Goal: Transaction & Acquisition: Subscribe to service/newsletter

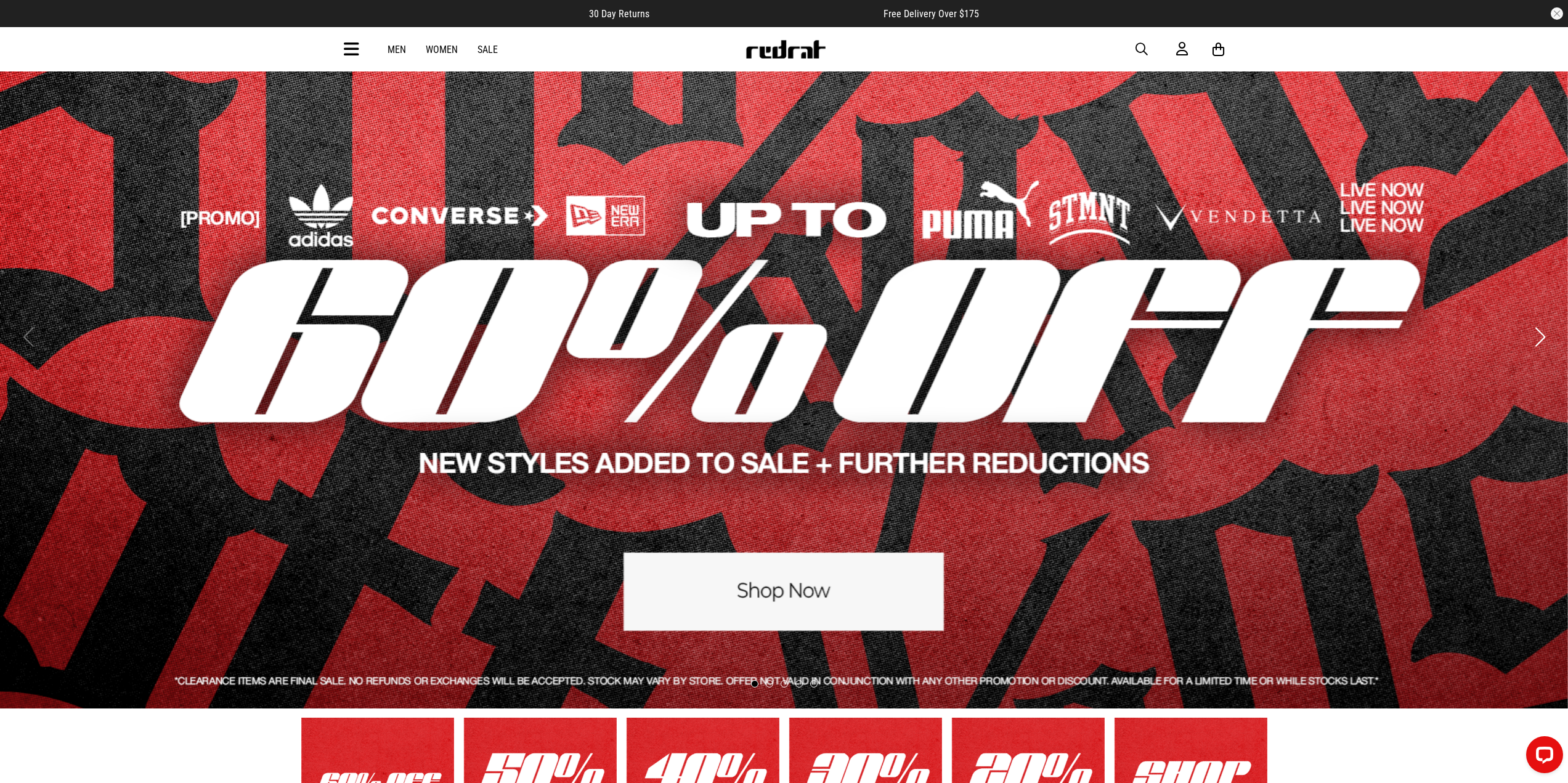
click at [750, 604] on link "1 / 5" at bounding box center [784, 336] width 1568 height 744
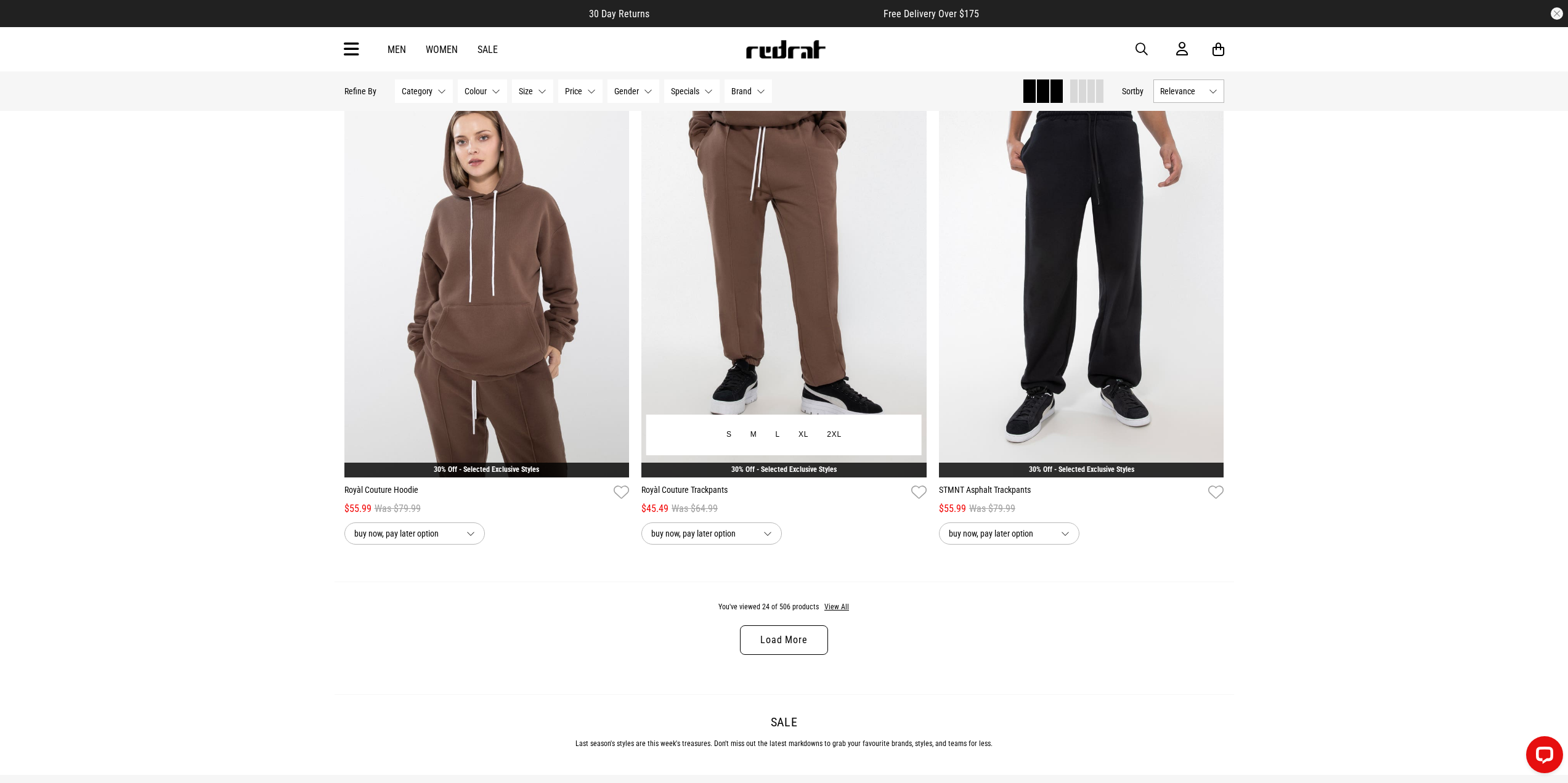
scroll to position [3572, 0]
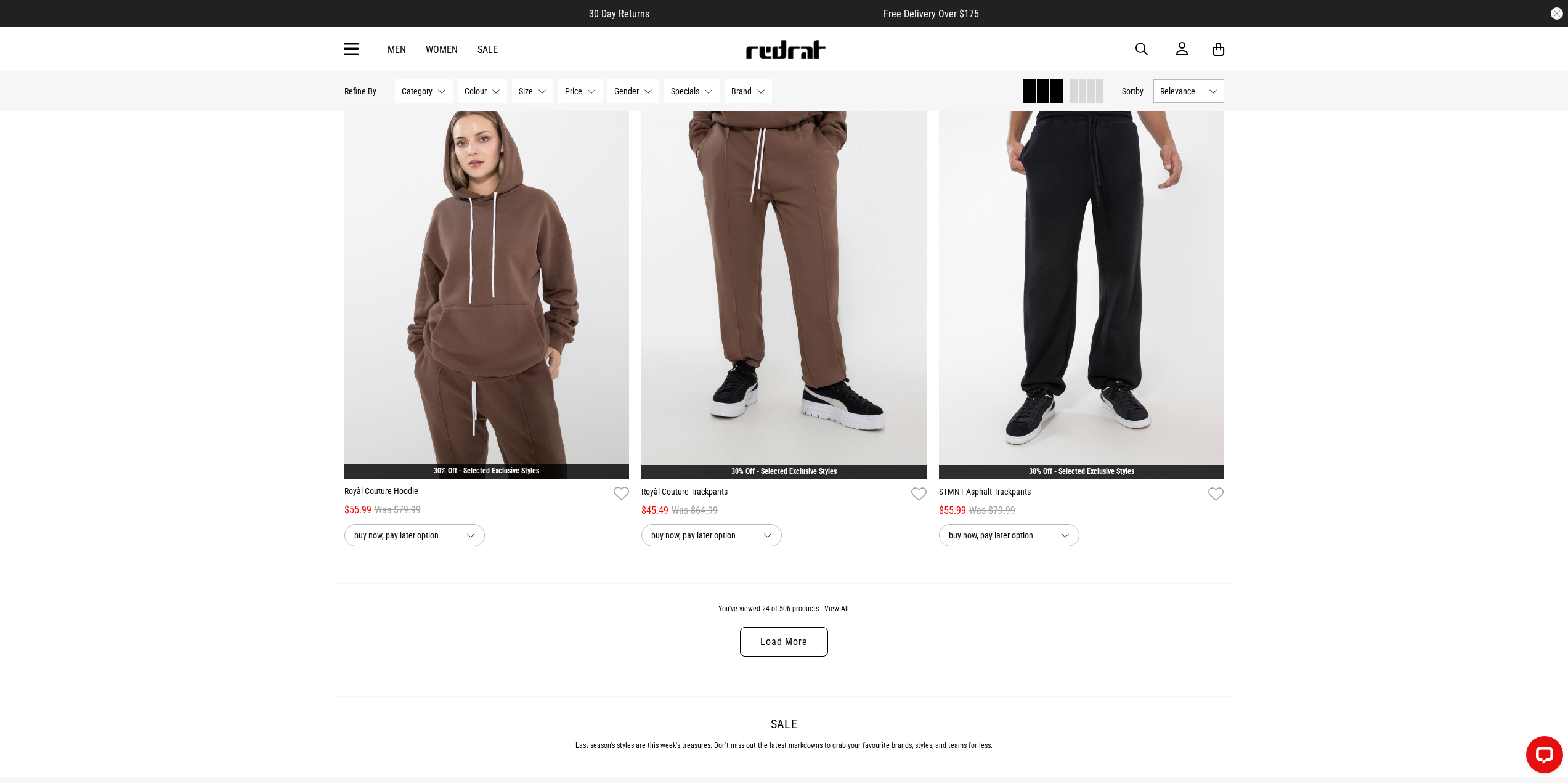
click at [615, 91] on span "Gender" at bounding box center [627, 91] width 25 height 10
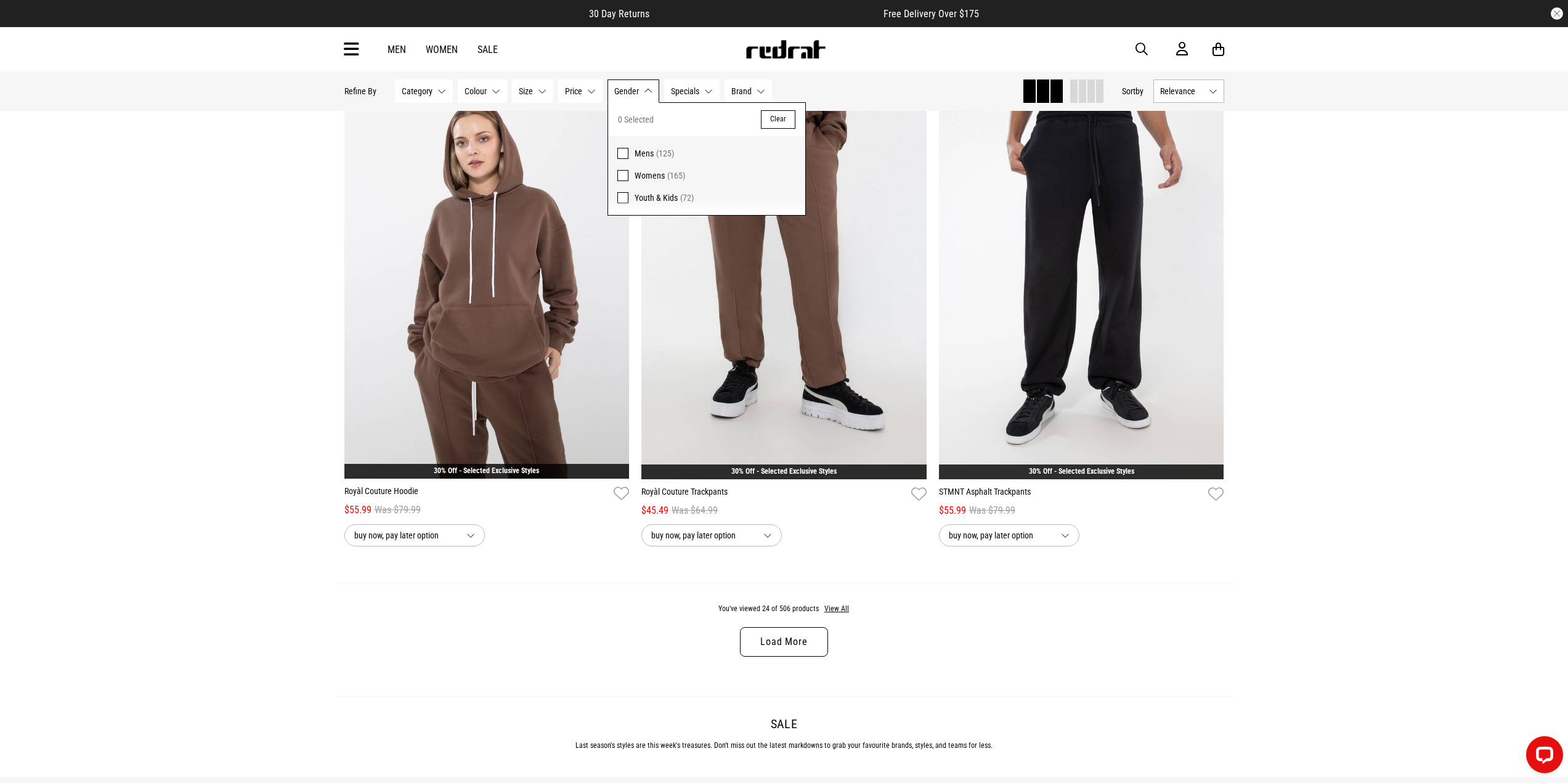
click at [622, 156] on span at bounding box center [623, 154] width 11 height 11
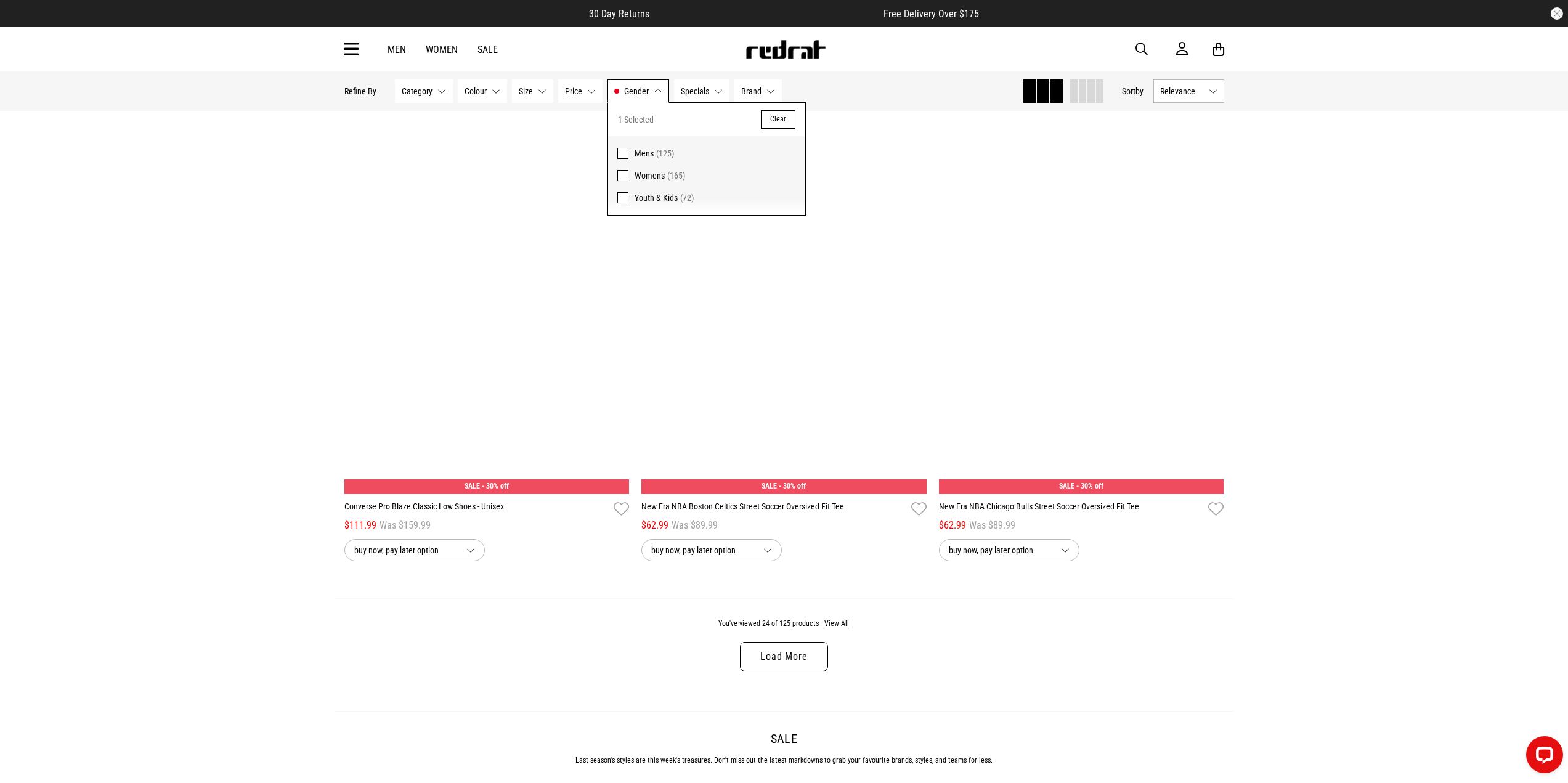
scroll to position [3587, 0]
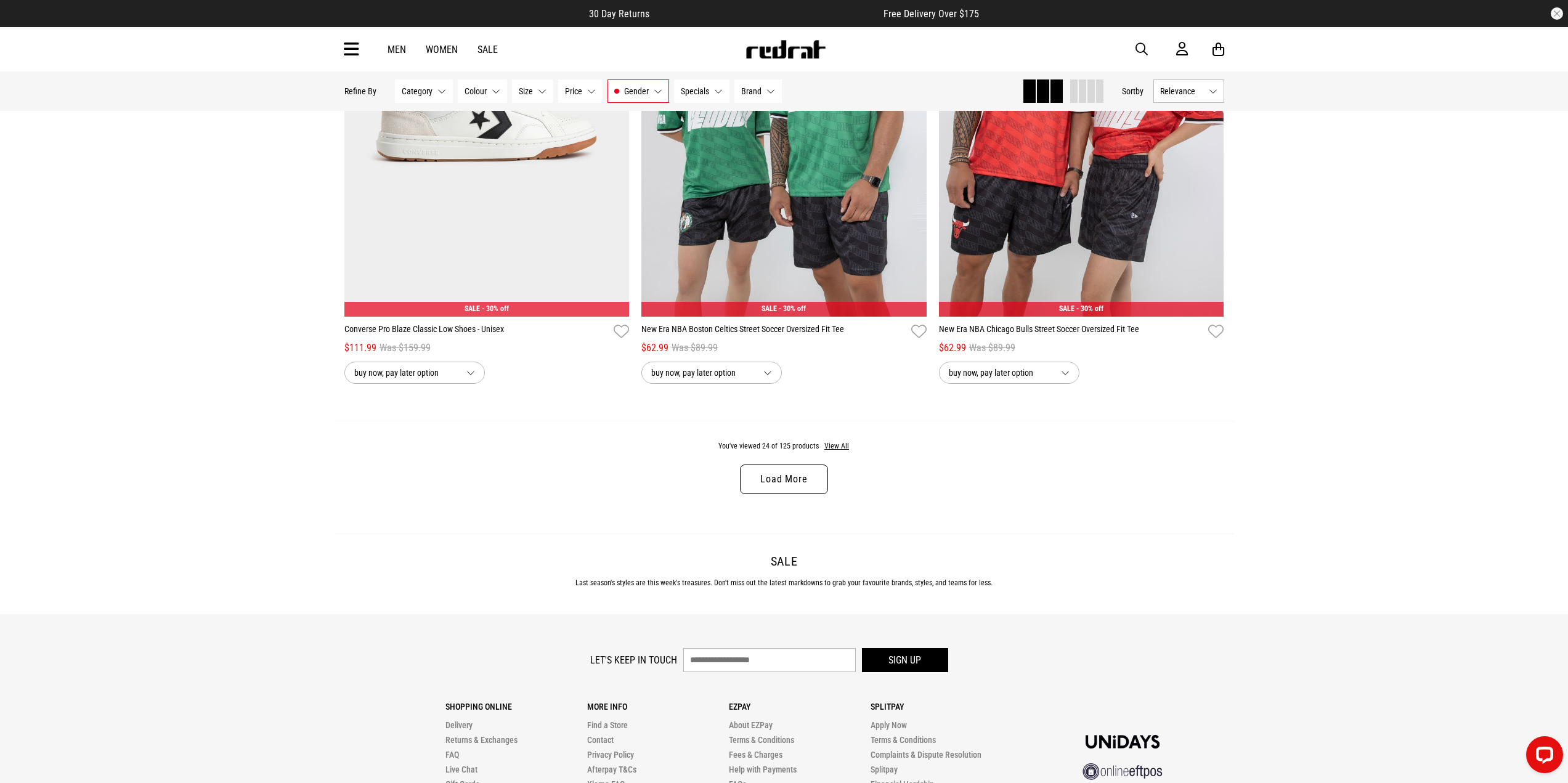
scroll to position [3758, 0]
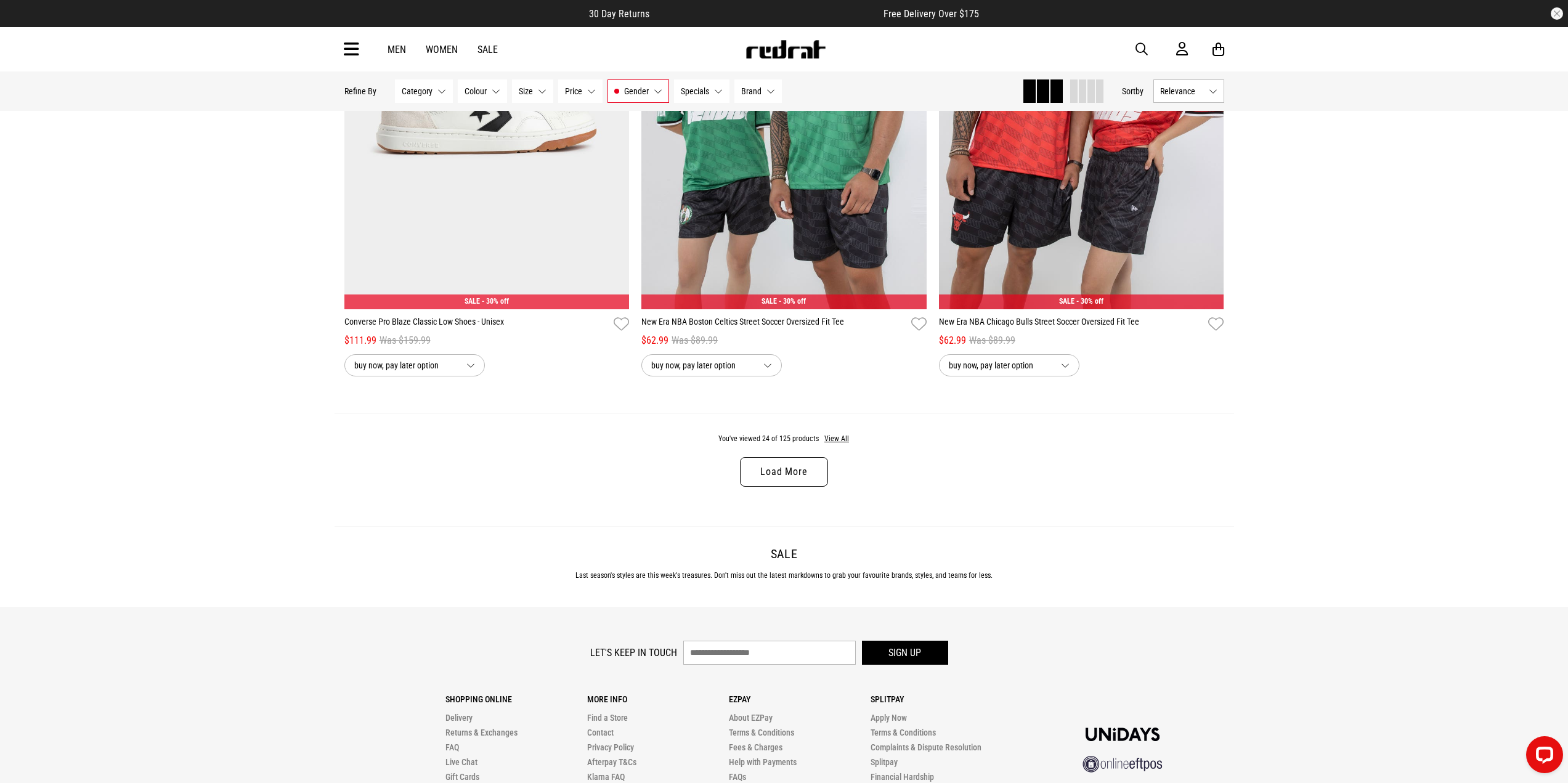
click at [780, 486] on link "Load More" at bounding box center [783, 472] width 88 height 29
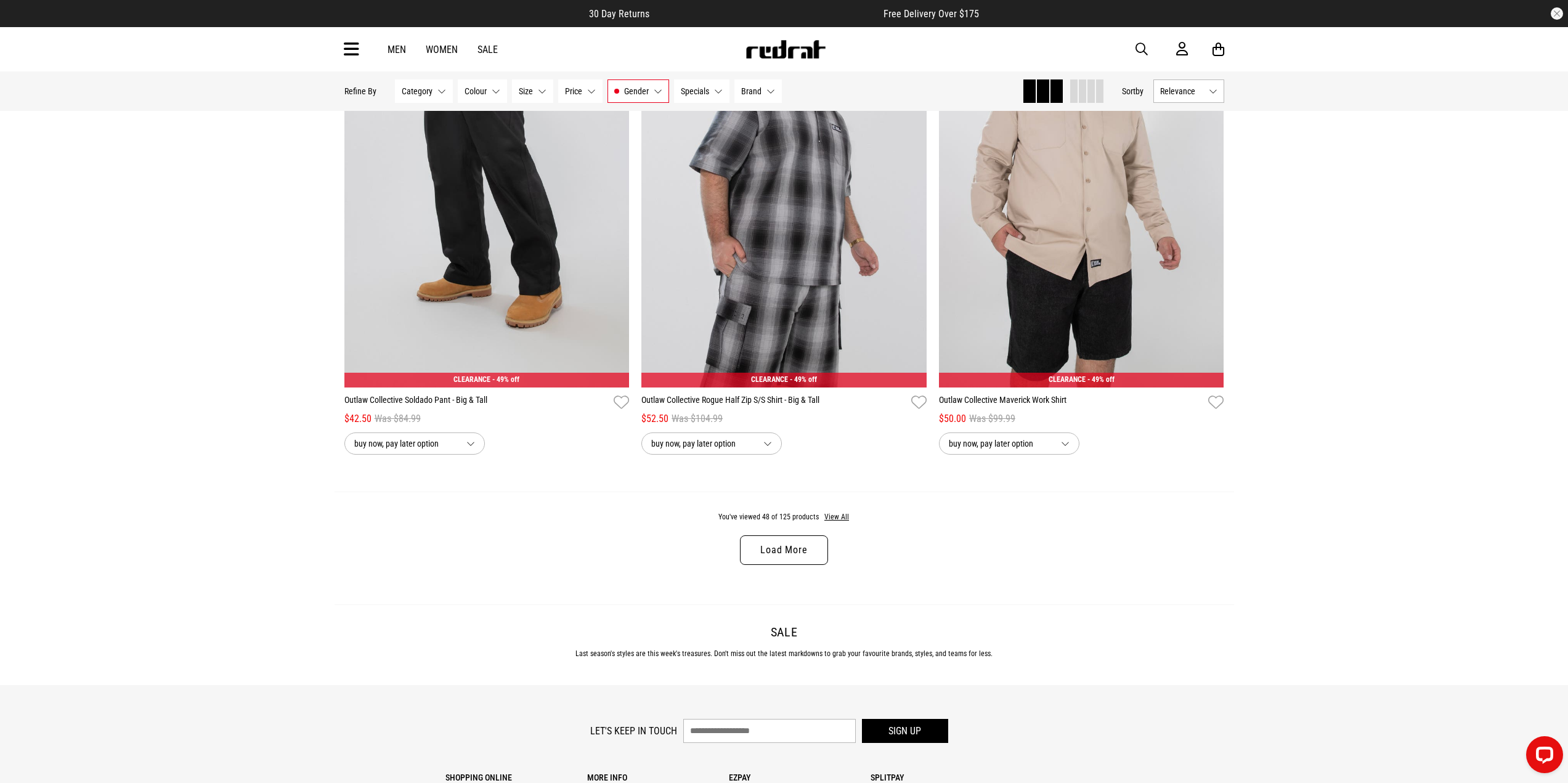
scroll to position [7638, 0]
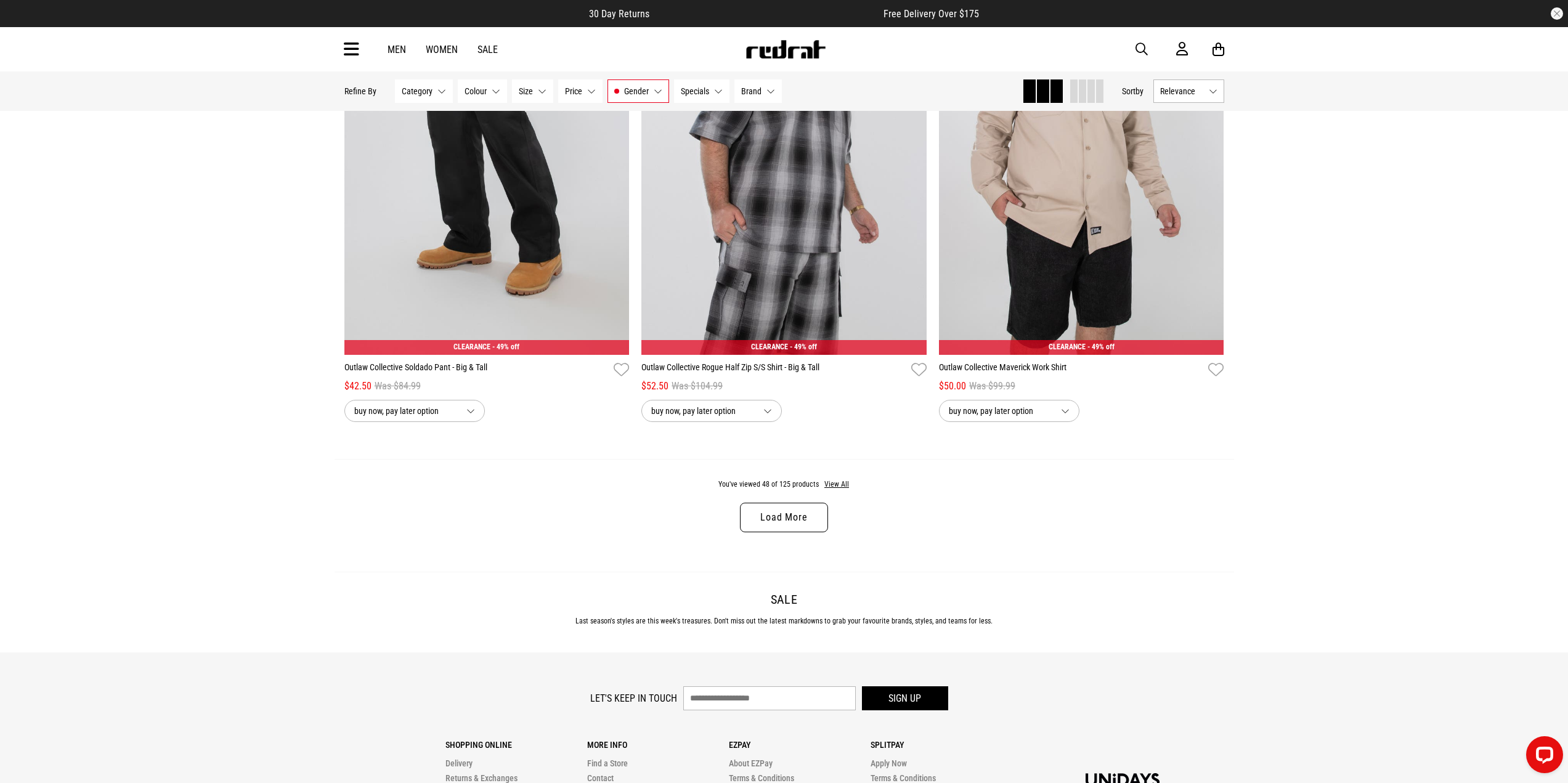
click at [785, 532] on link "Load More" at bounding box center [783, 518] width 88 height 29
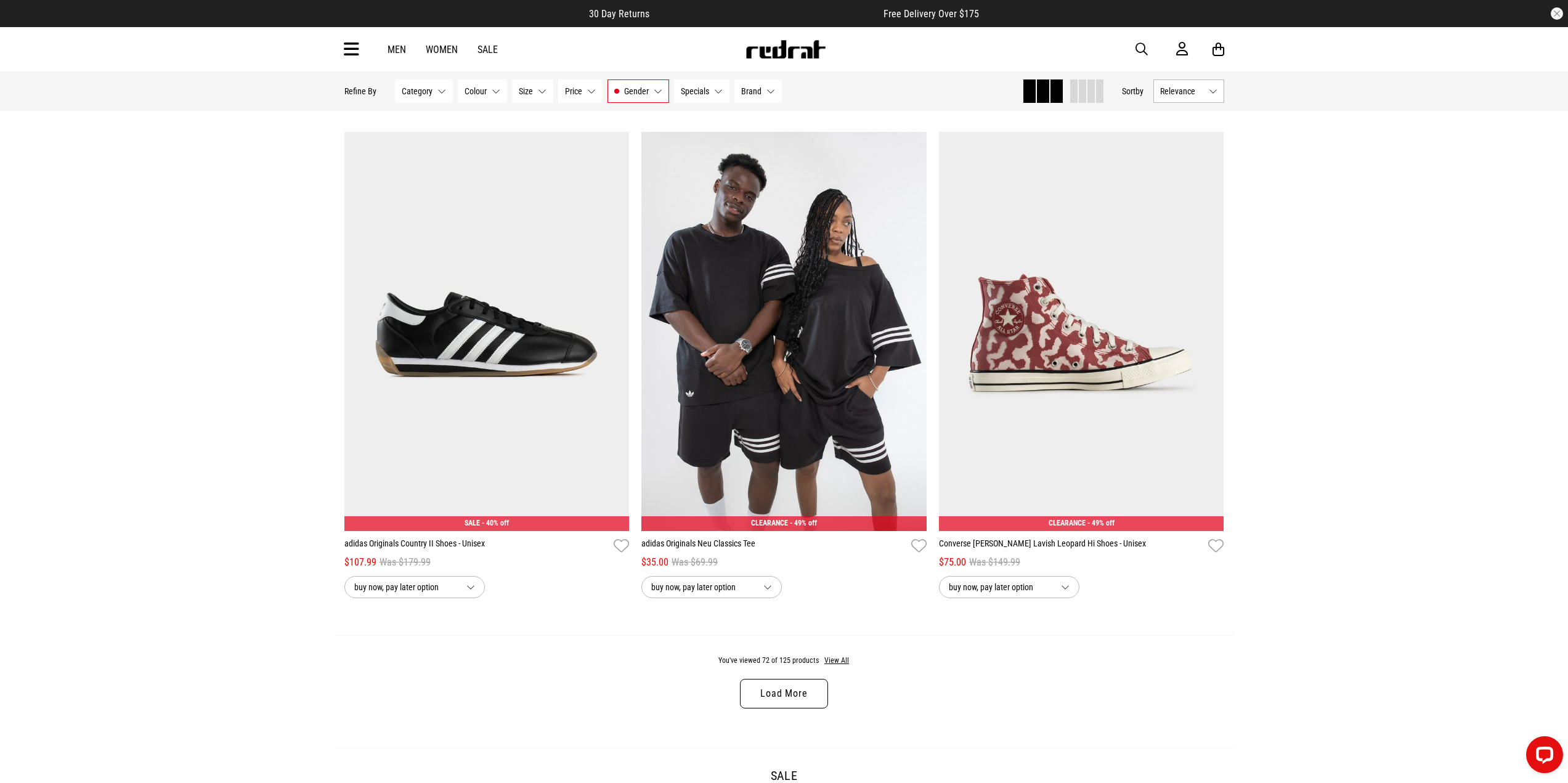
scroll to position [11395, 0]
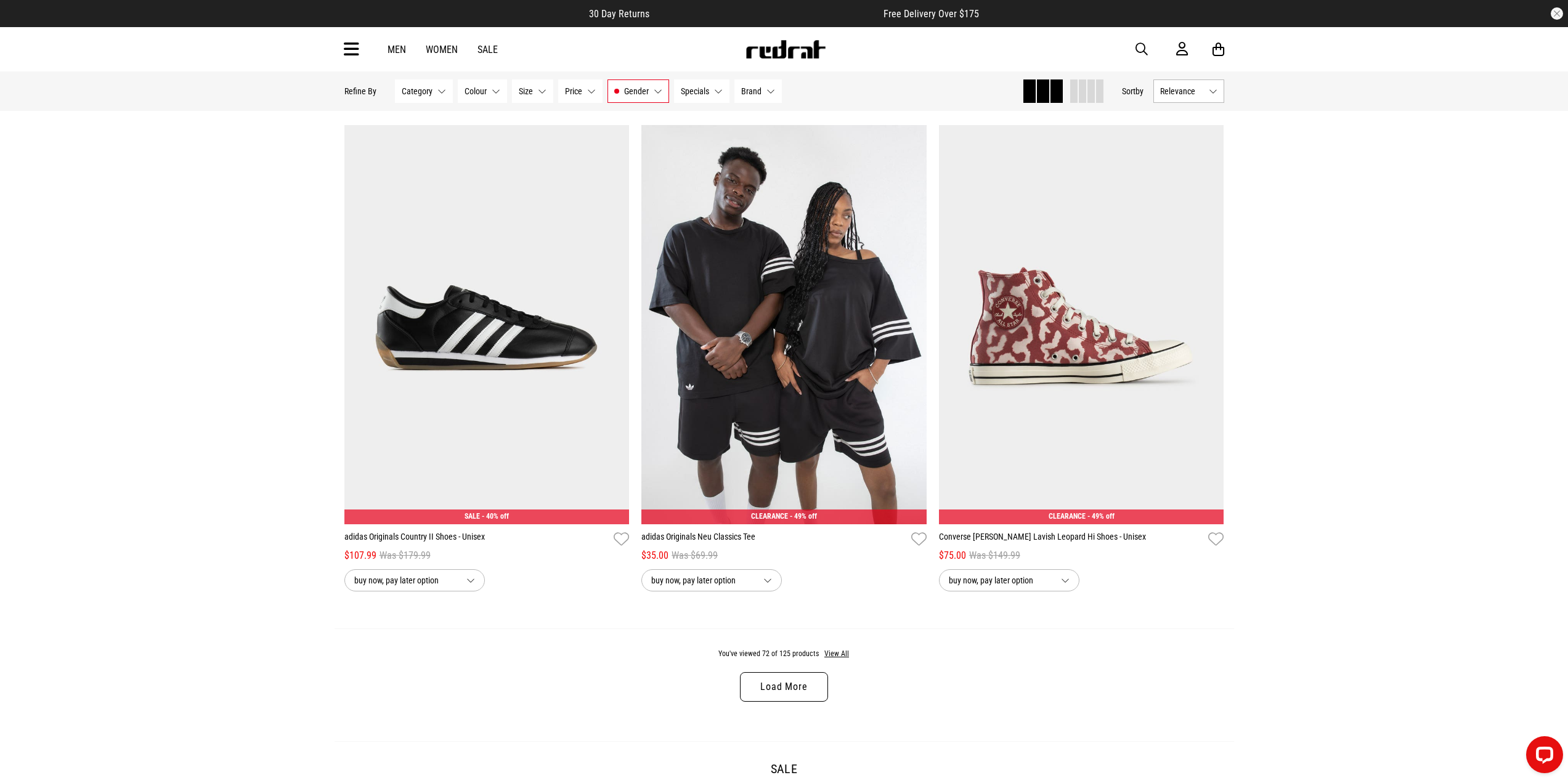
click at [773, 702] on link "Load More" at bounding box center [783, 687] width 88 height 29
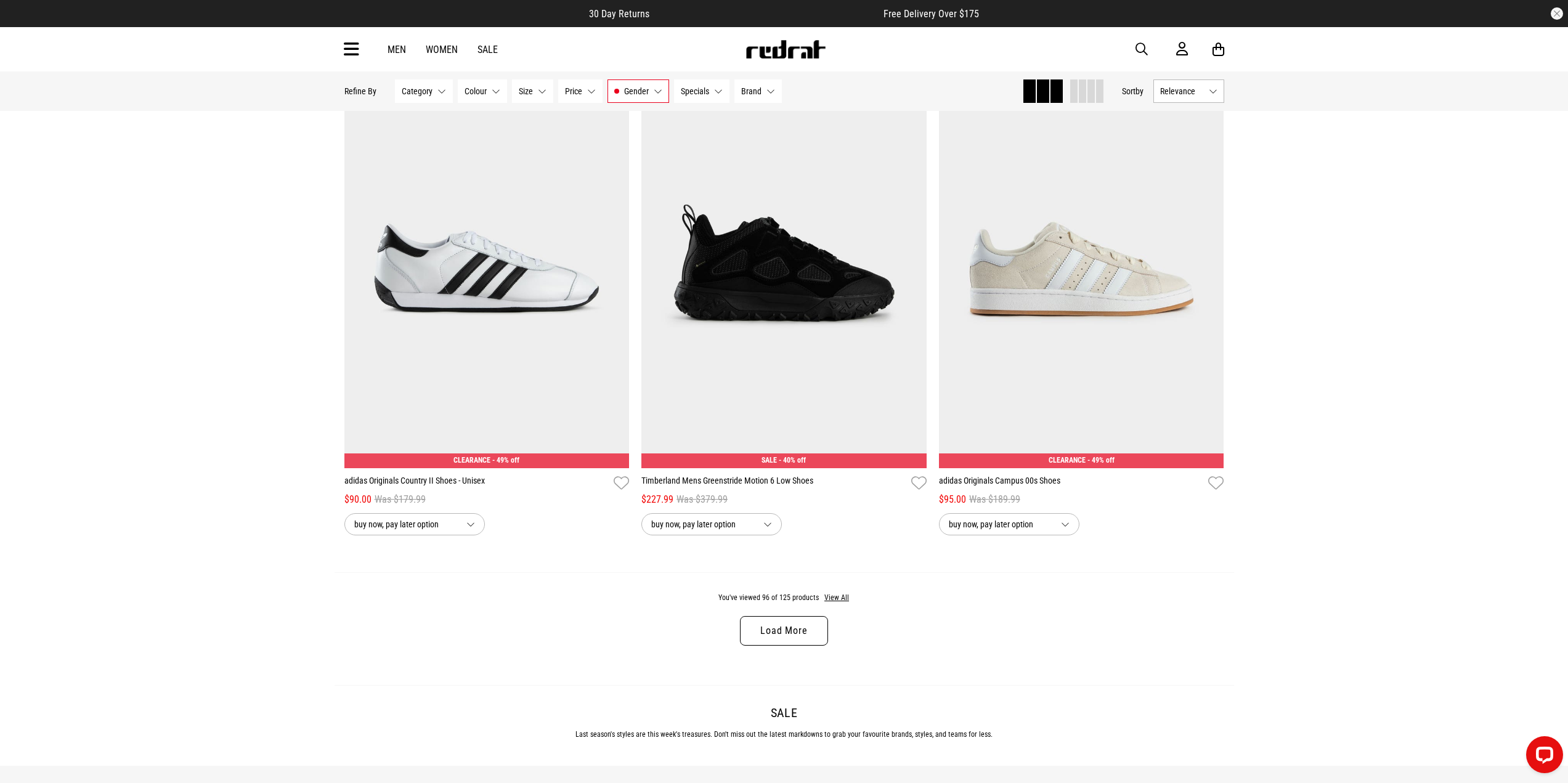
scroll to position [15399, 0]
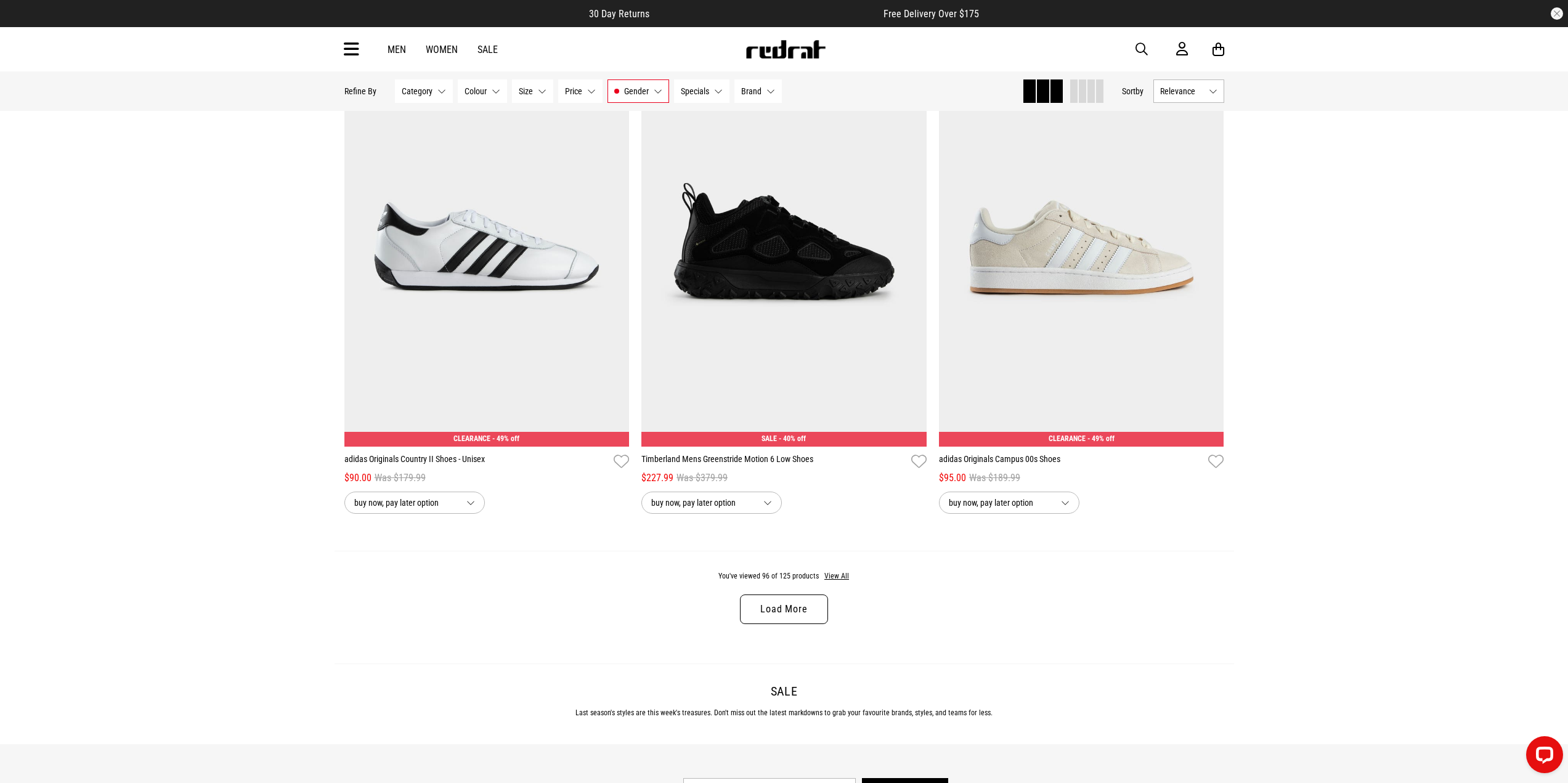
click at [784, 624] on link "Load More" at bounding box center [783, 609] width 88 height 29
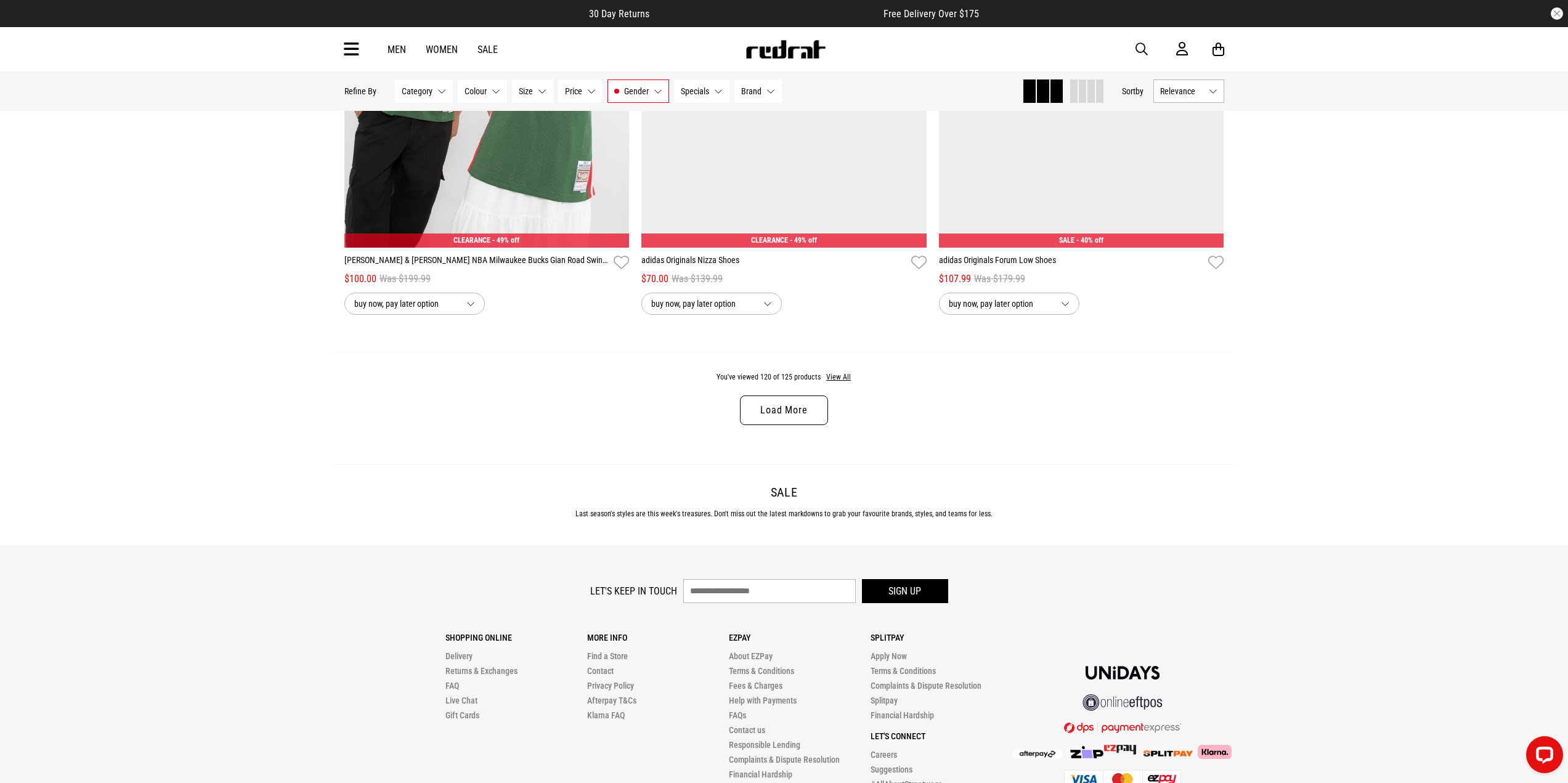
scroll to position [19526, 0]
click at [770, 423] on link "Load More" at bounding box center [783, 408] width 88 height 29
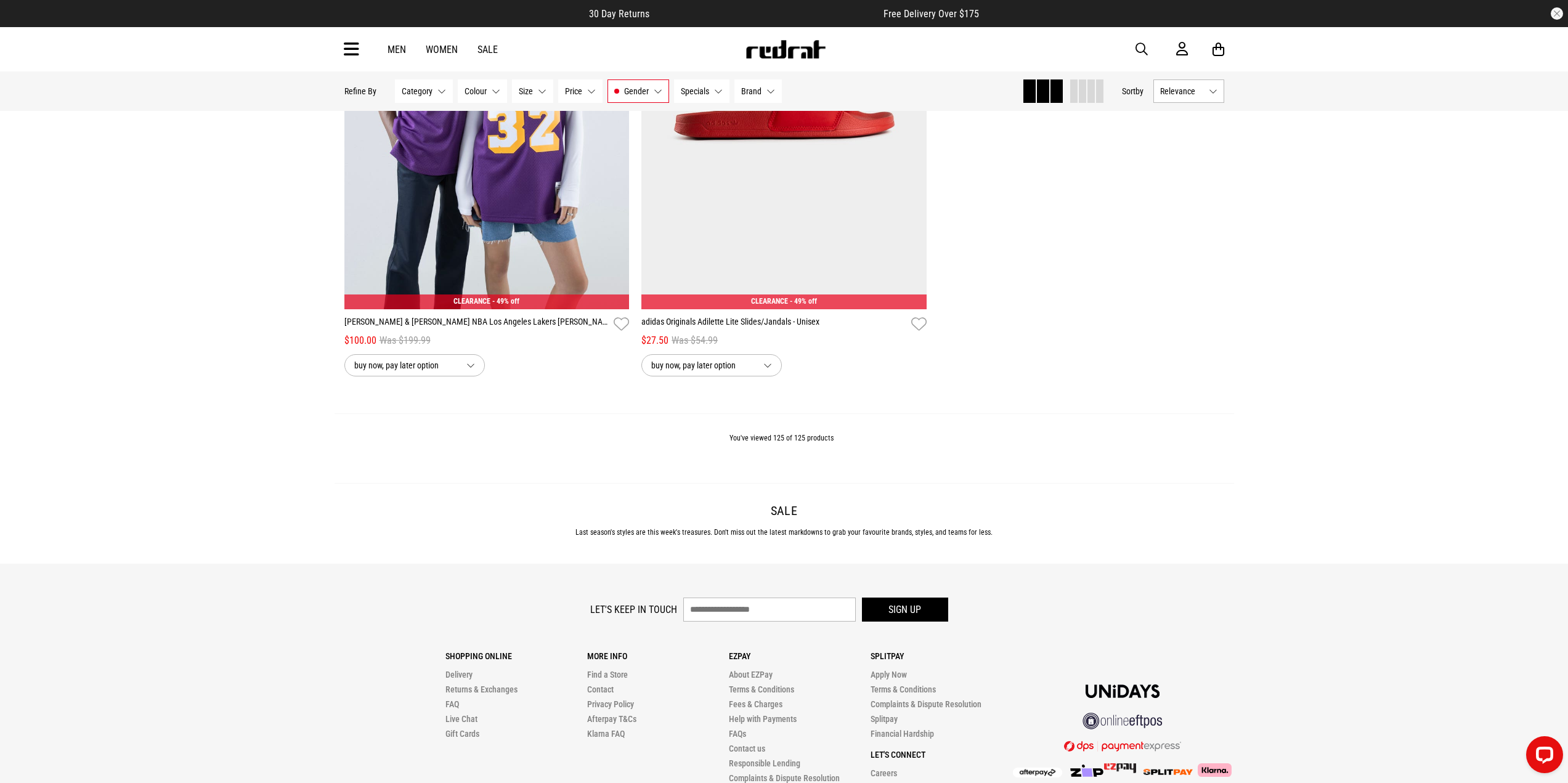
scroll to position [20450, 0]
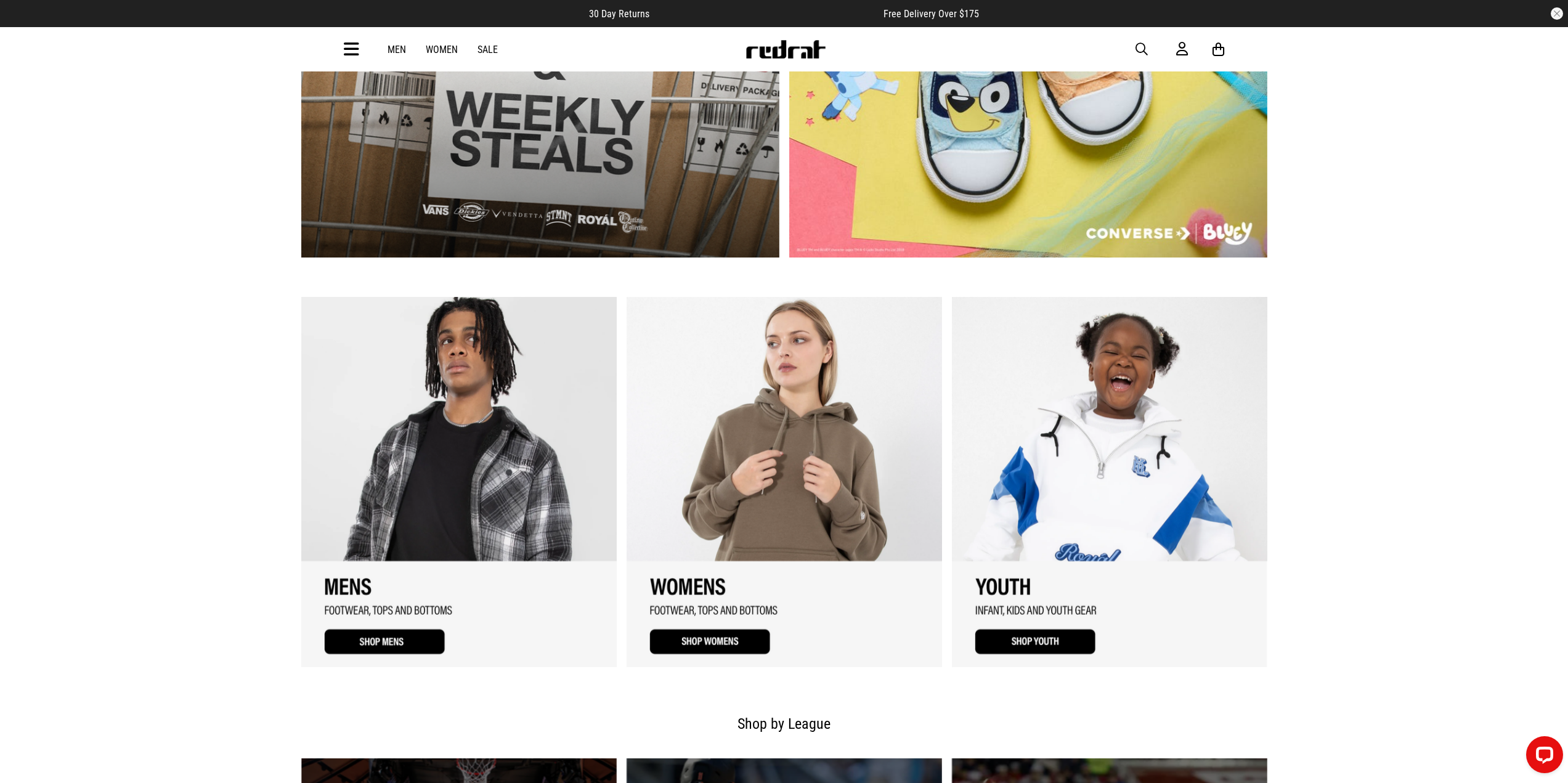
scroll to position [1109, 0]
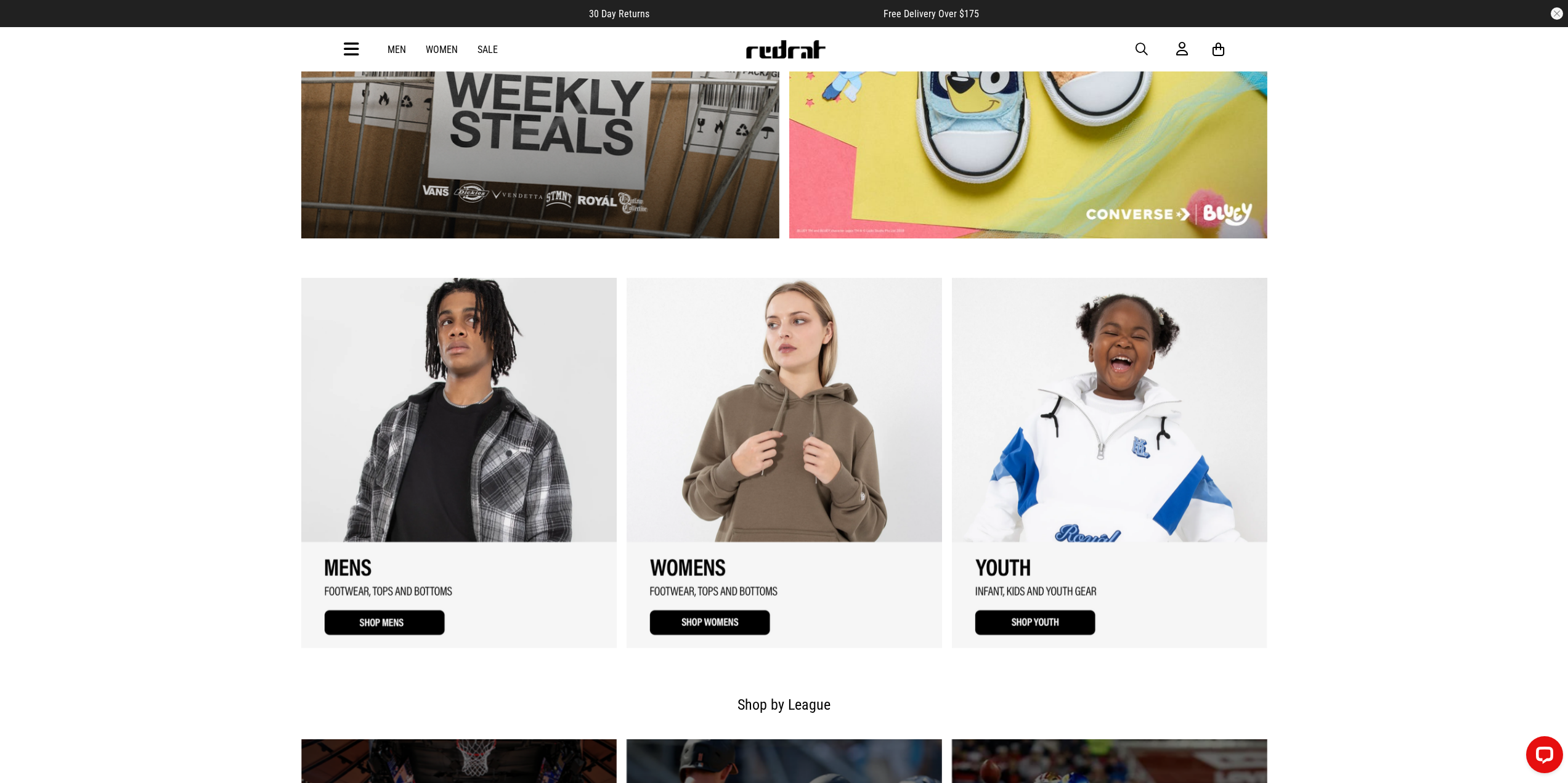
click at [1077, 620] on link "3 / 3" at bounding box center [1109, 463] width 315 height 369
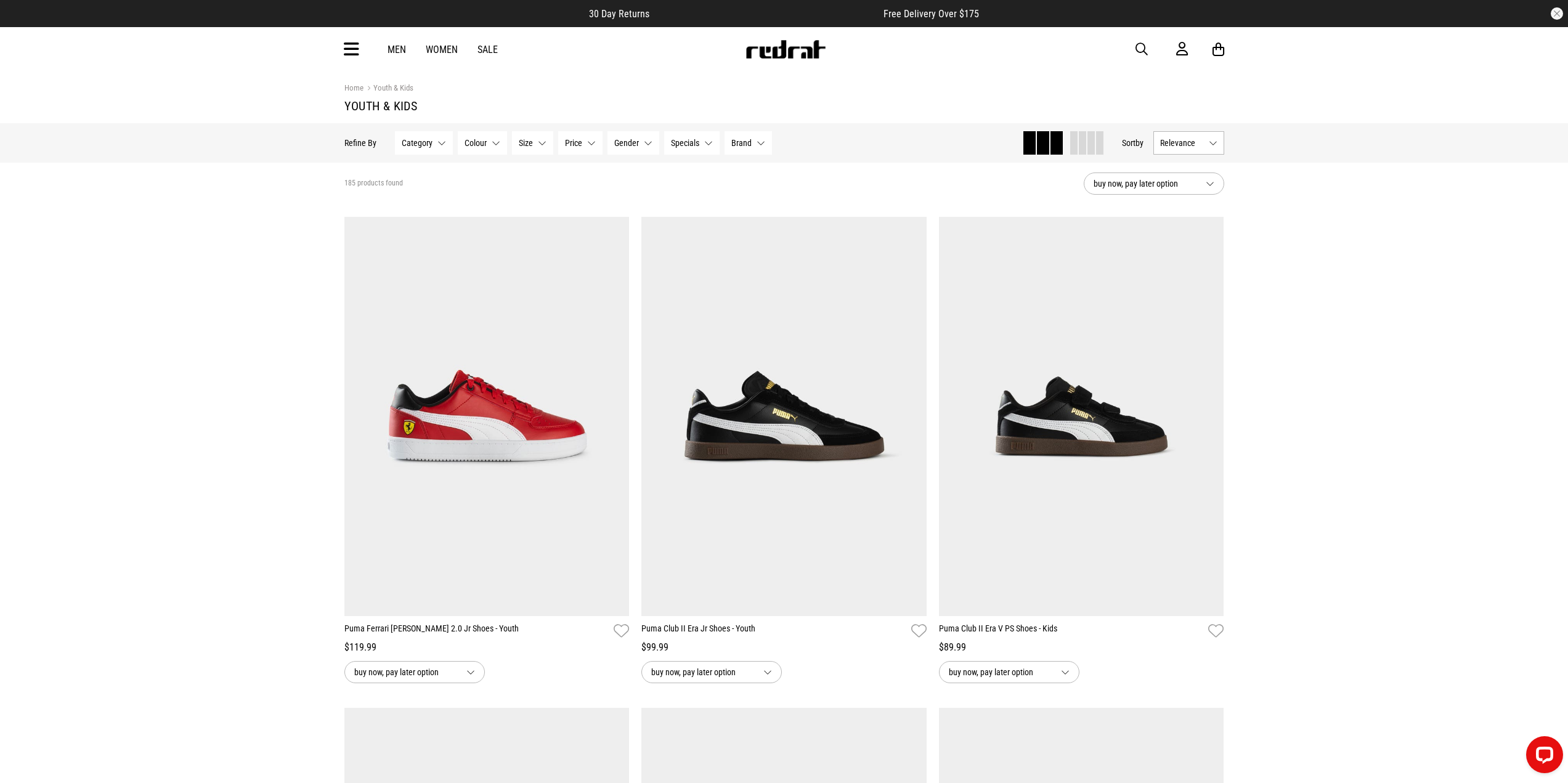
click at [534, 147] on button "Size None selected" at bounding box center [533, 143] width 41 height 23
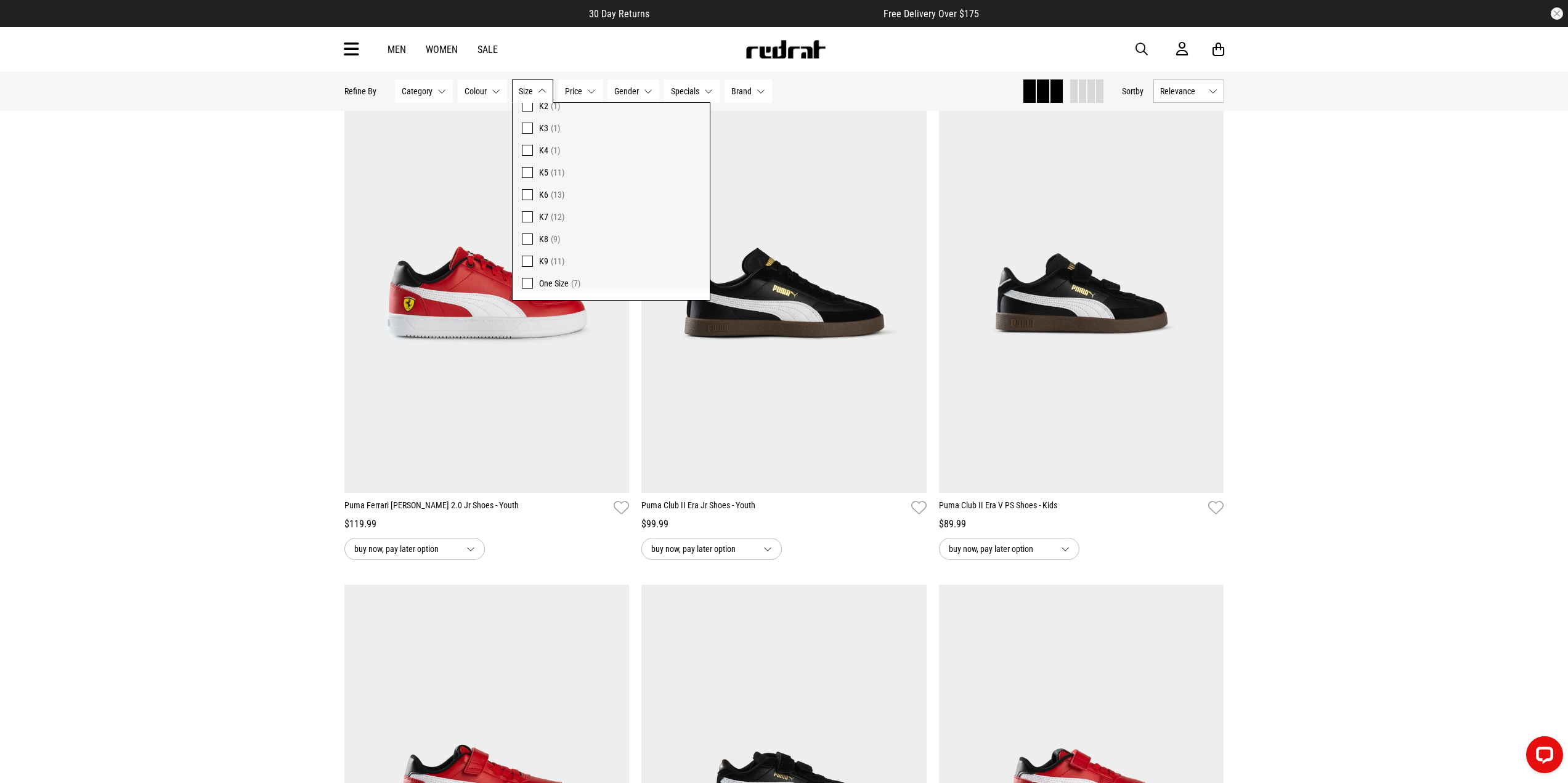
scroll to position [369, 0]
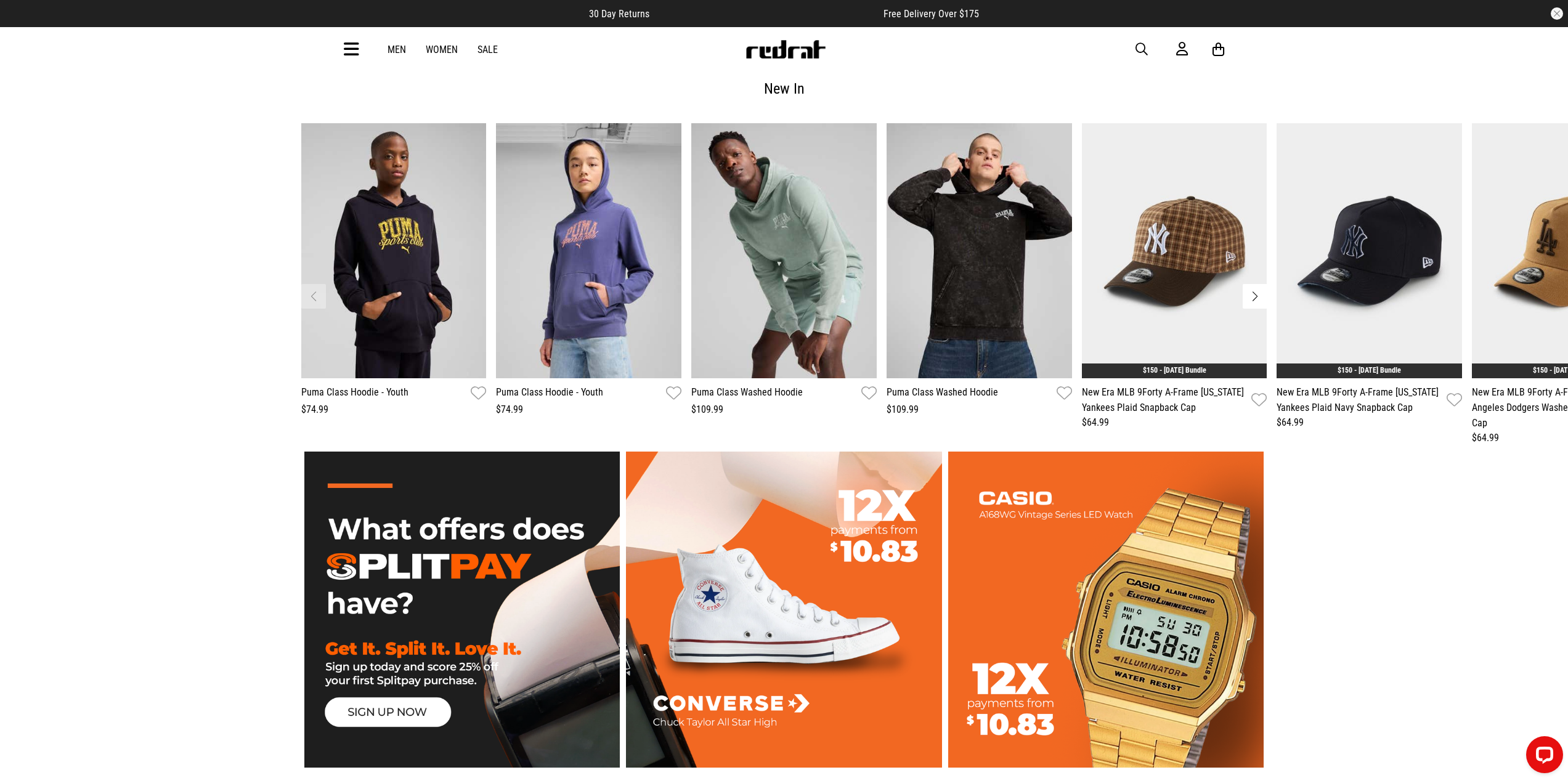
scroll to position [2179, 0]
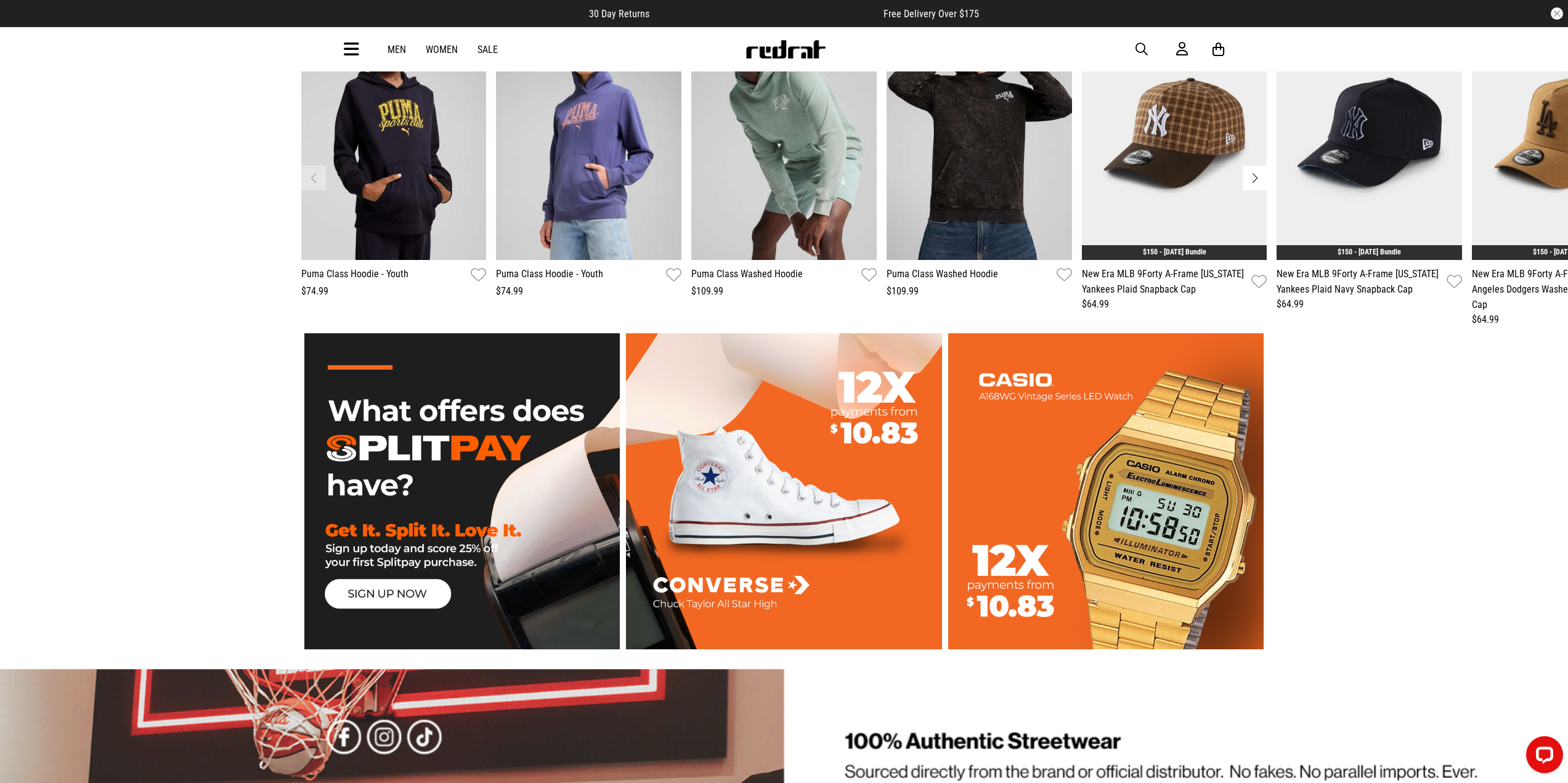
click at [1163, 579] on link at bounding box center [1106, 491] width 322 height 315
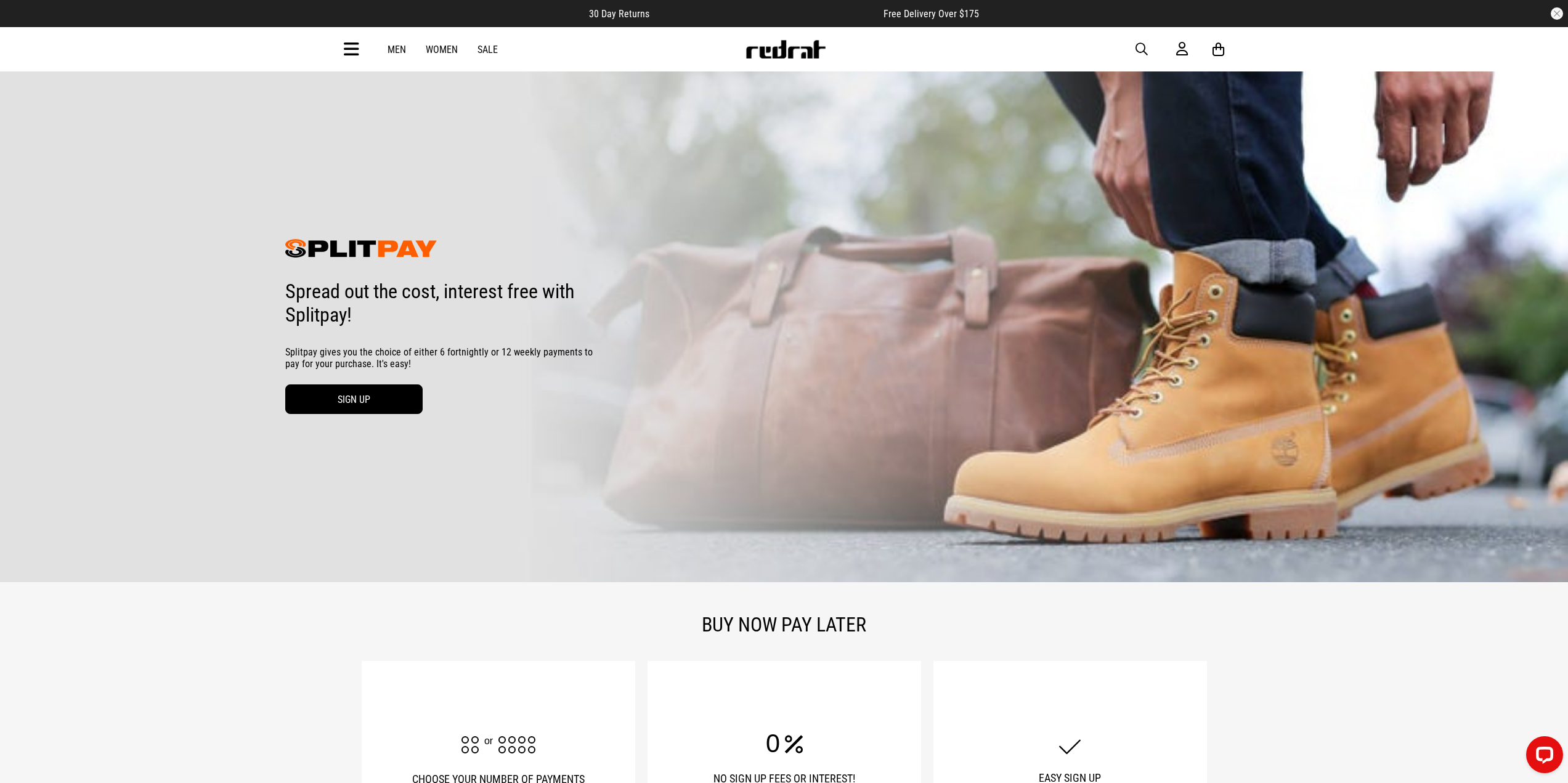
click at [351, 403] on link "SIGN UP" at bounding box center [354, 399] width 138 height 29
